Goal: Register for event/course

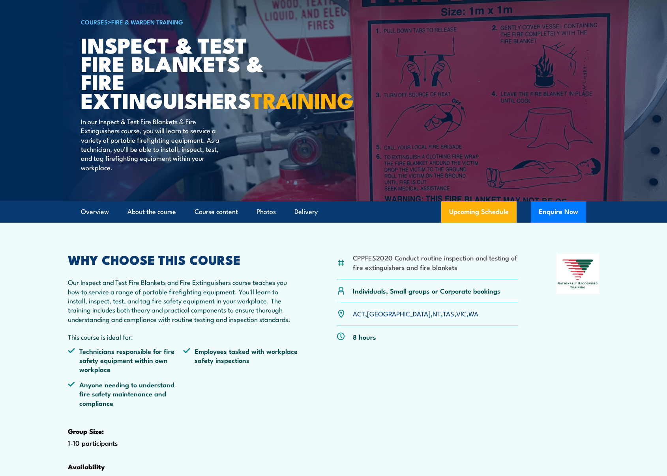
scroll to position [163, 0]
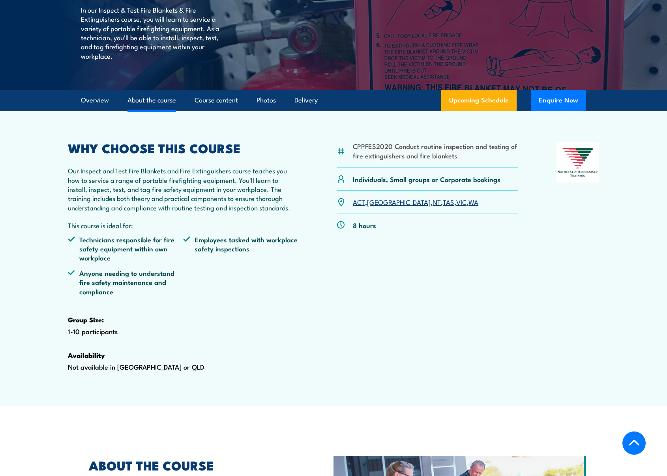
click at [144, 111] on link "About the course" at bounding box center [151, 100] width 49 height 21
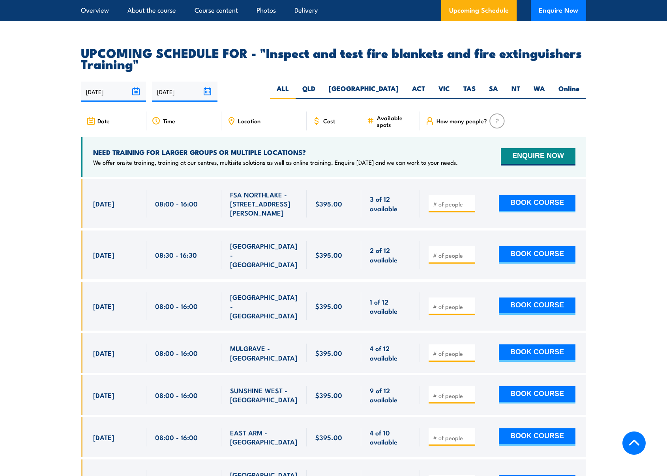
scroll to position [1371, 0]
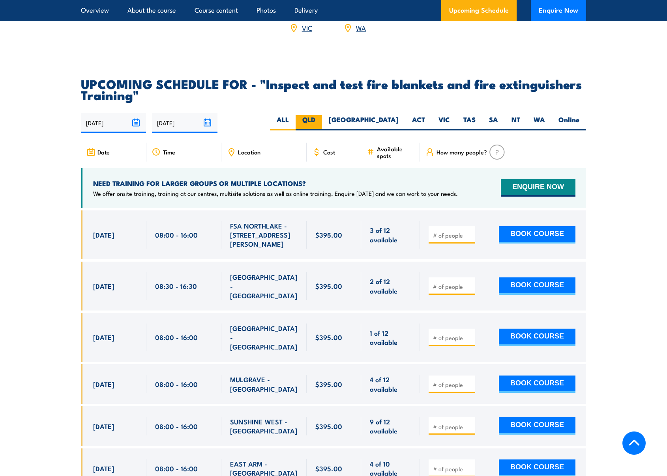
click at [322, 131] on label "QLD" at bounding box center [308, 122] width 26 height 15
click at [320, 120] on input "QLD" at bounding box center [317, 117] width 5 height 5
radio input "true"
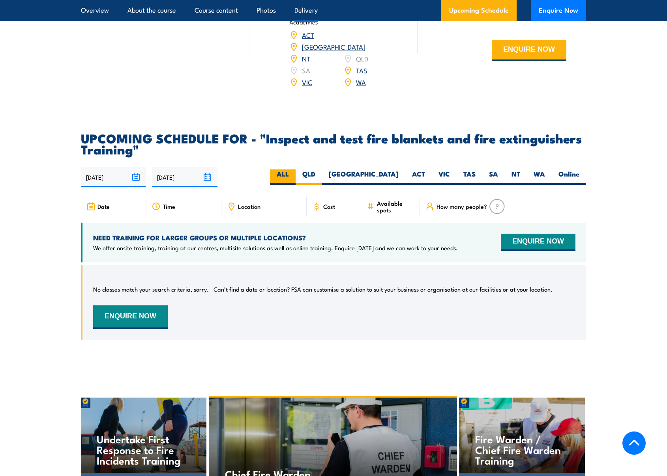
scroll to position [1316, 0]
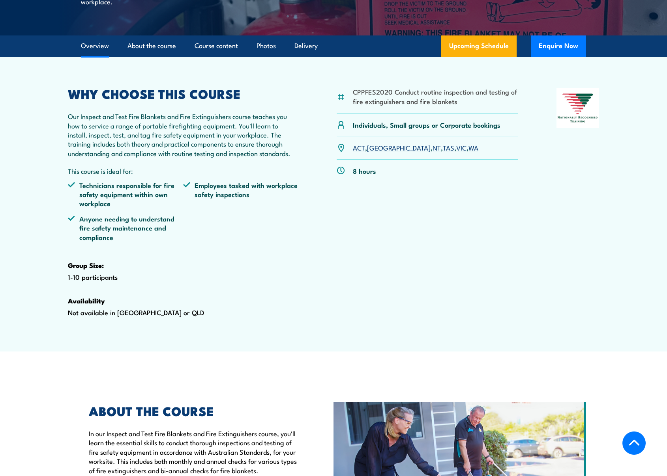
scroll to position [194, 0]
